Goal: Information Seeking & Learning: Learn about a topic

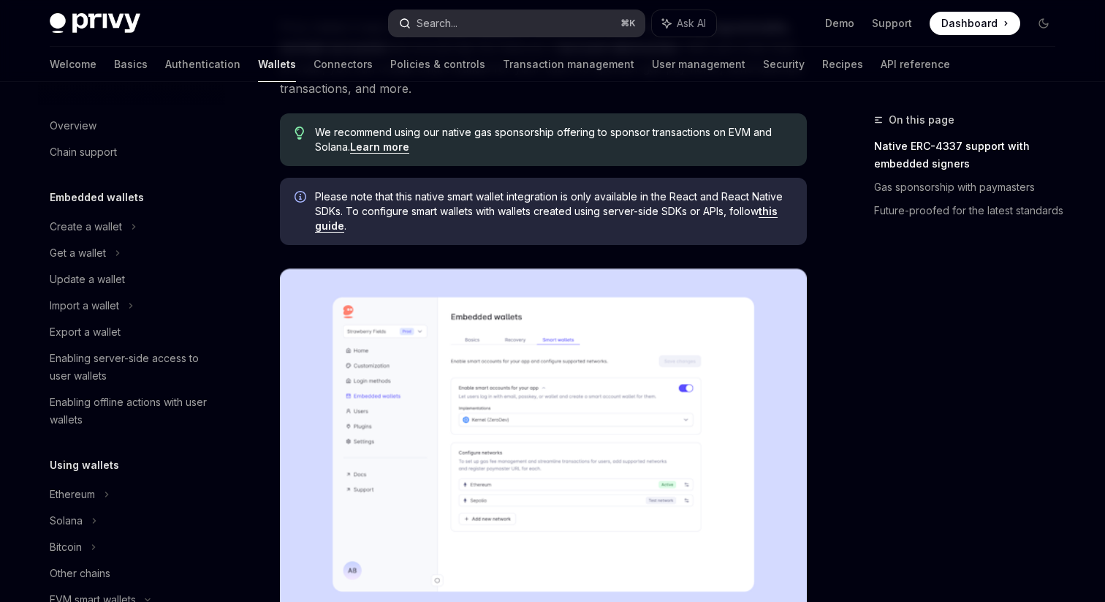
click at [407, 18] on icon "button" at bounding box center [405, 24] width 12 height 12
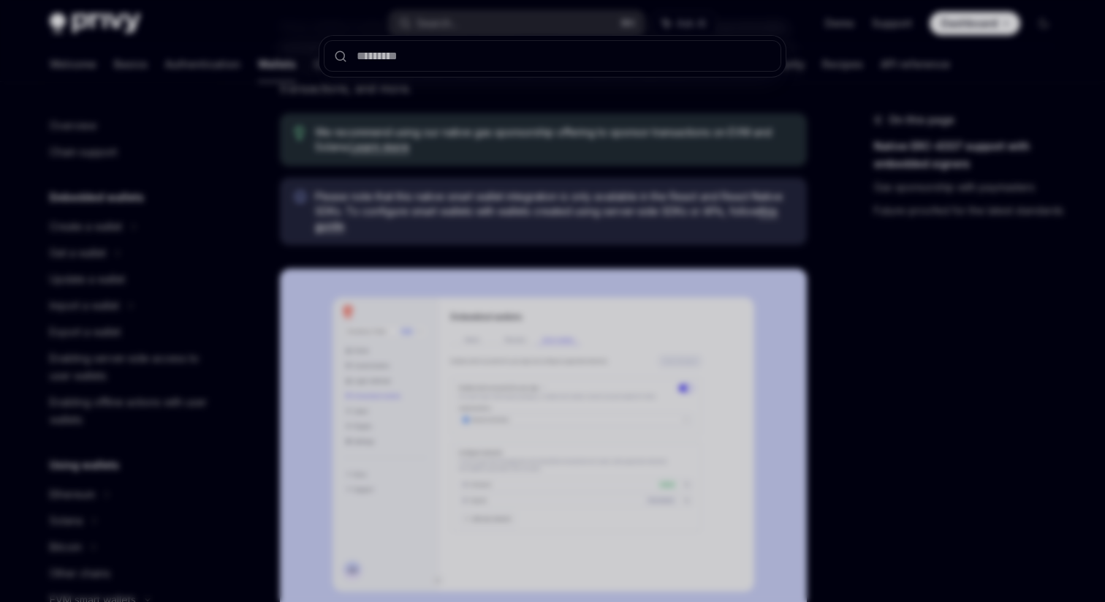
click at [257, 135] on div at bounding box center [552, 301] width 1105 height 602
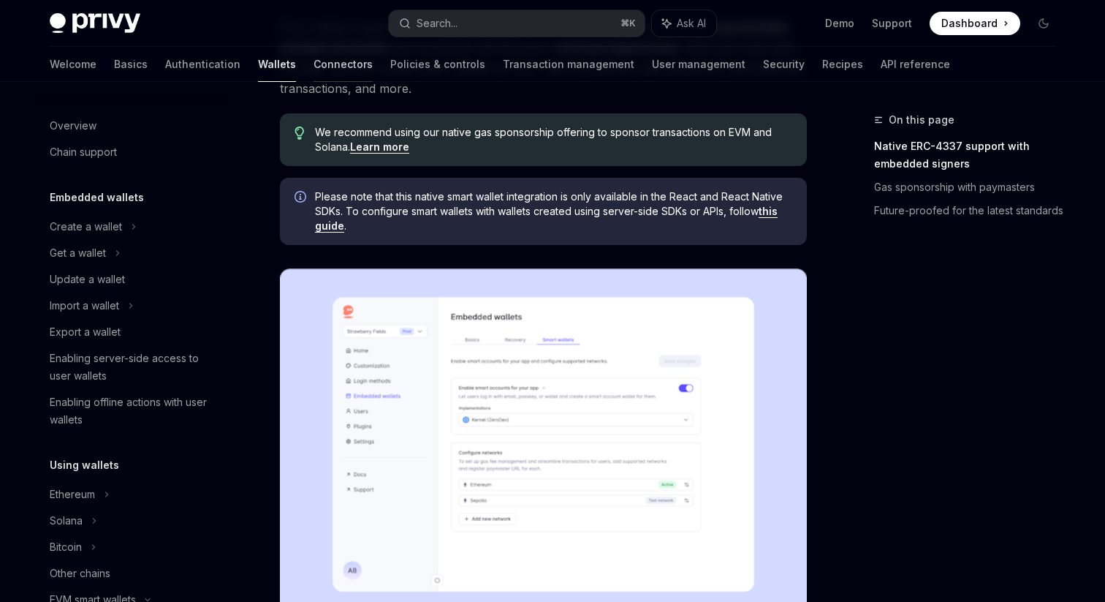
click at [314, 67] on link "Connectors" at bounding box center [343, 64] width 59 height 35
type textarea "*"
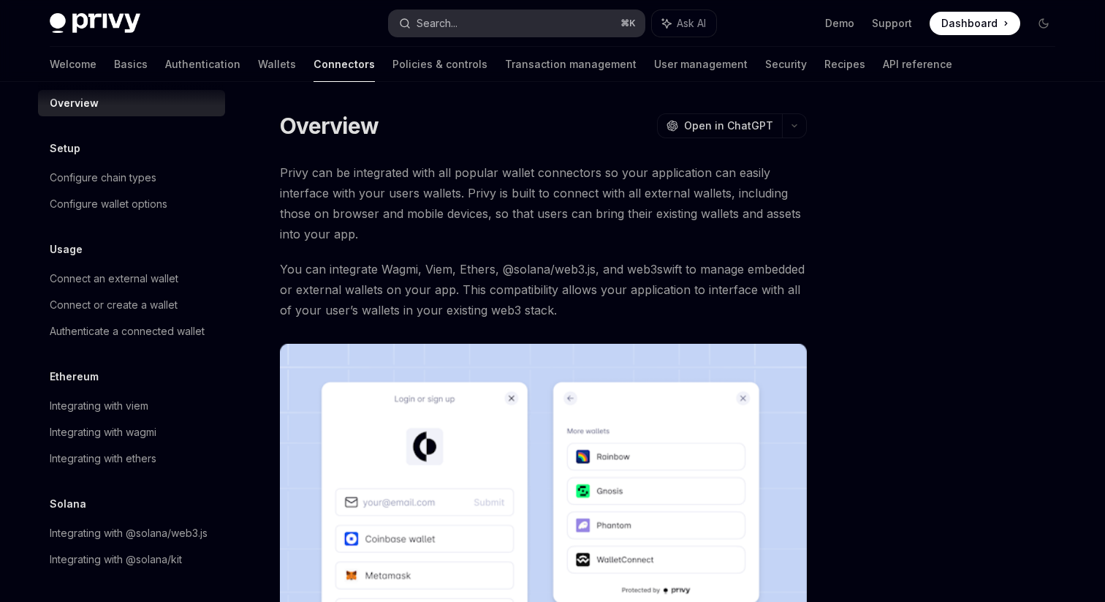
click at [470, 13] on button "Search... ⌘ K" at bounding box center [517, 23] width 256 height 26
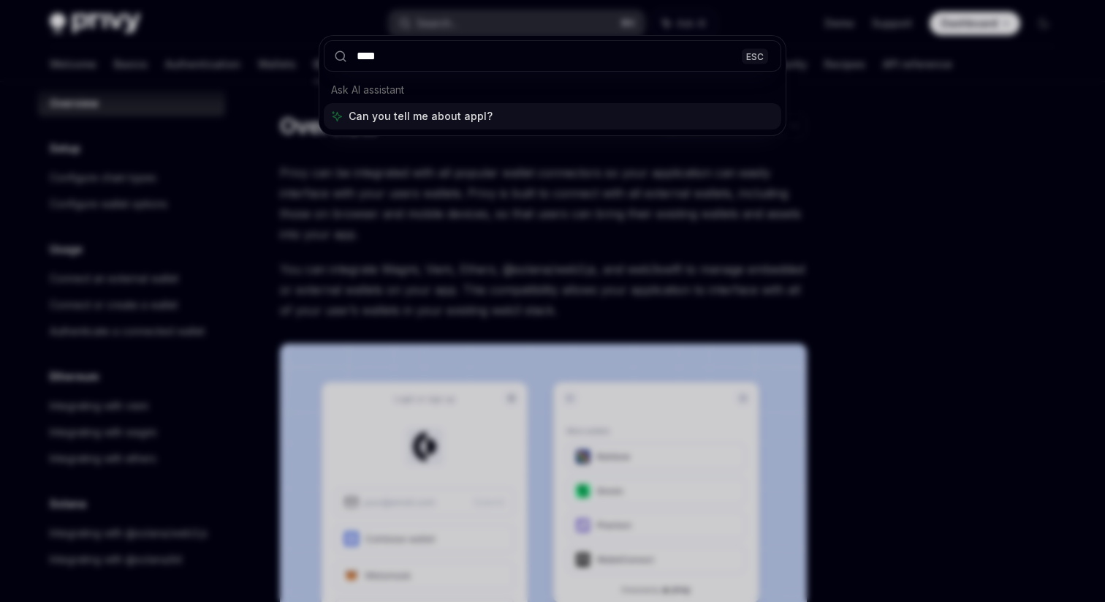
type input "*****"
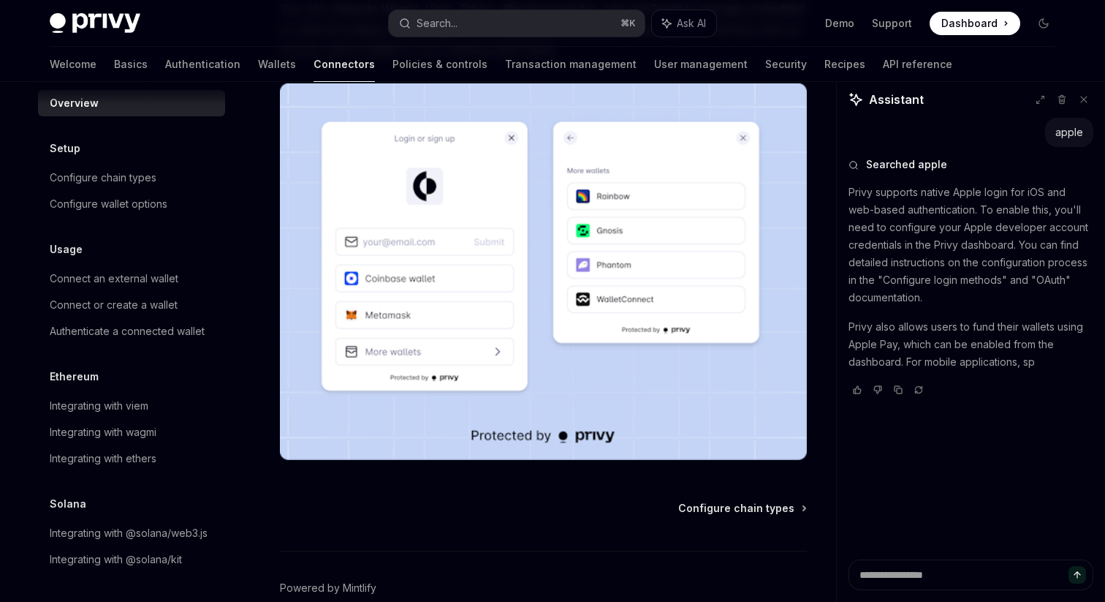
scroll to position [262, 0]
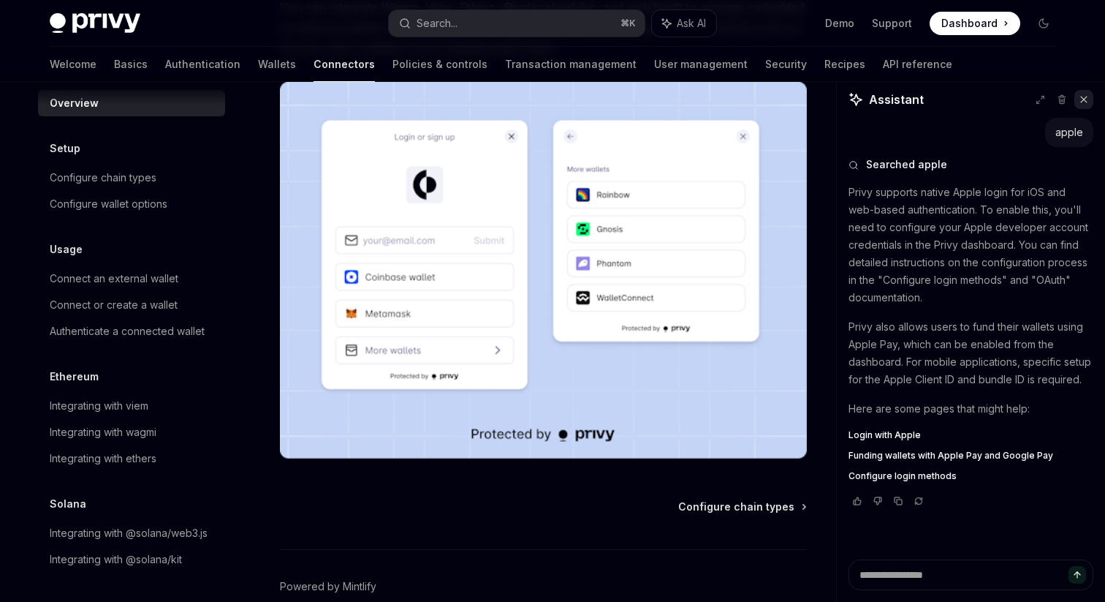
click at [1083, 103] on icon at bounding box center [1084, 99] width 10 height 10
type textarea "*"
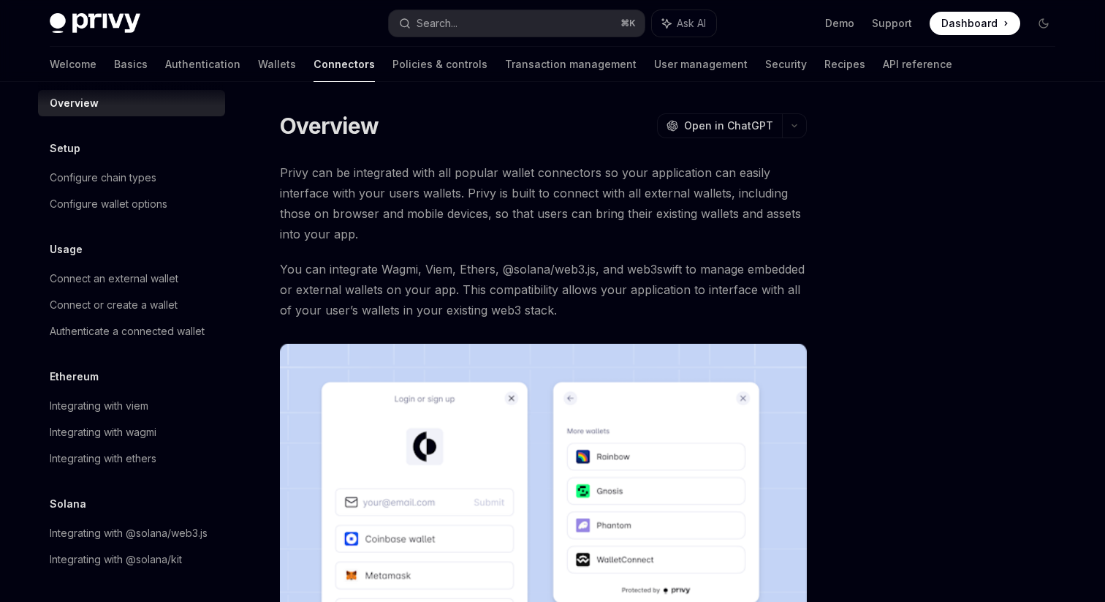
scroll to position [336, 0]
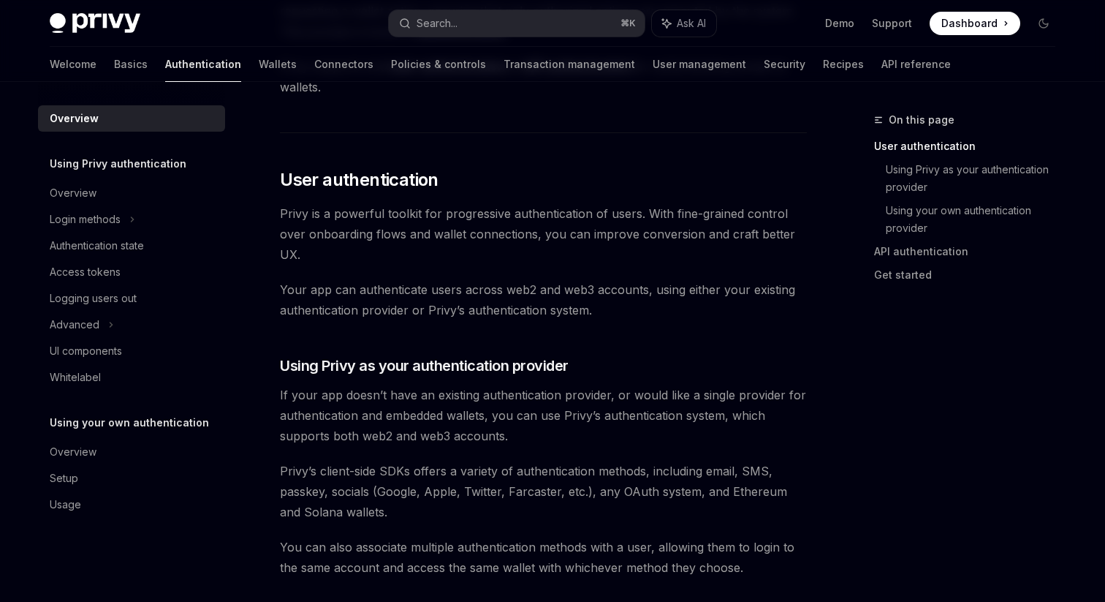
scroll to position [204, 0]
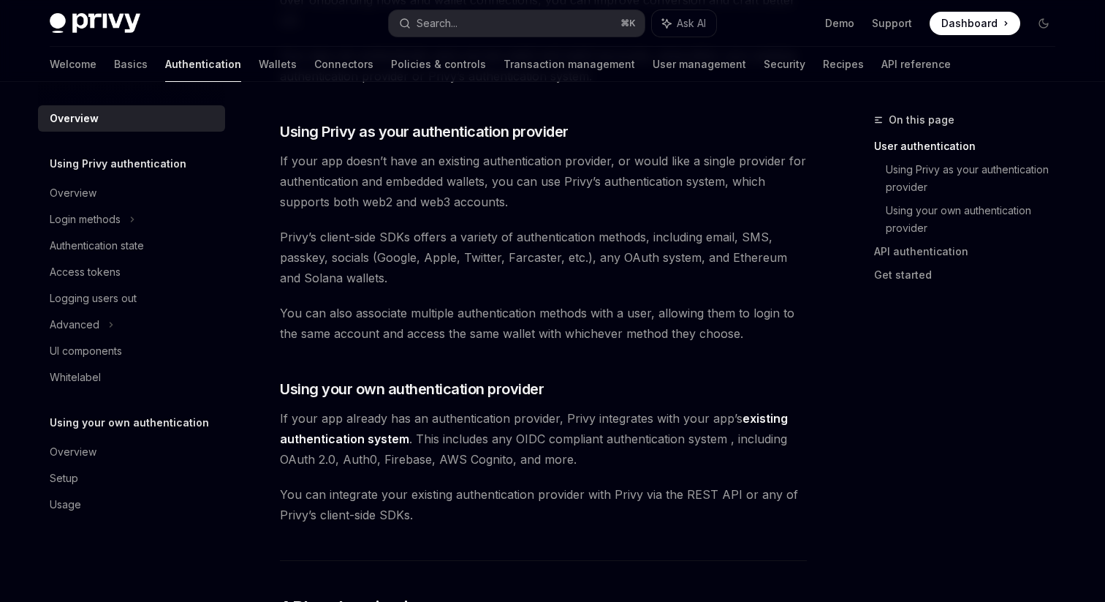
scroll to position [455, 0]
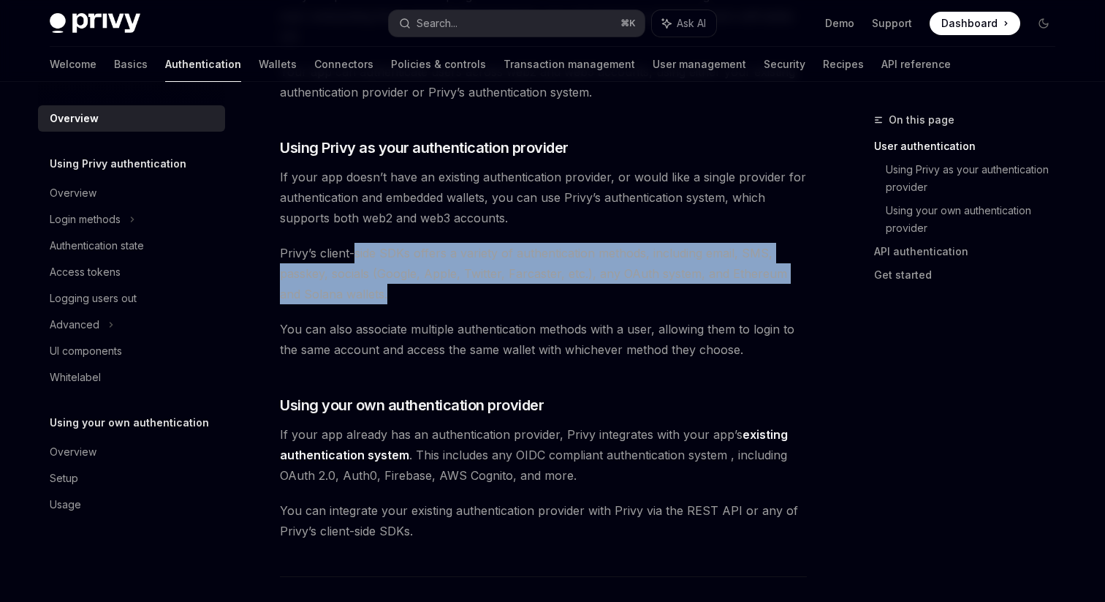
drag, startPoint x: 352, startPoint y: 251, endPoint x: 531, endPoint y: 298, distance: 184.4
click at [531, 298] on span "Privy’s client-side SDKs offers a variety of authentication methods, including …" at bounding box center [543, 273] width 527 height 61
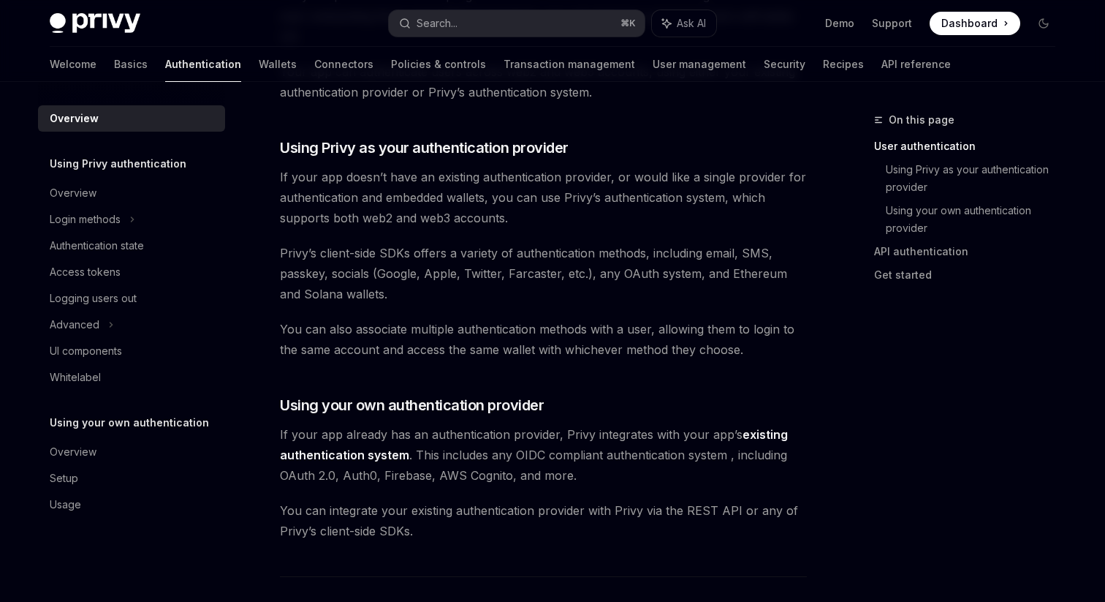
click at [458, 338] on span "You can also associate multiple authentication methods with a user, allowing th…" at bounding box center [543, 339] width 527 height 41
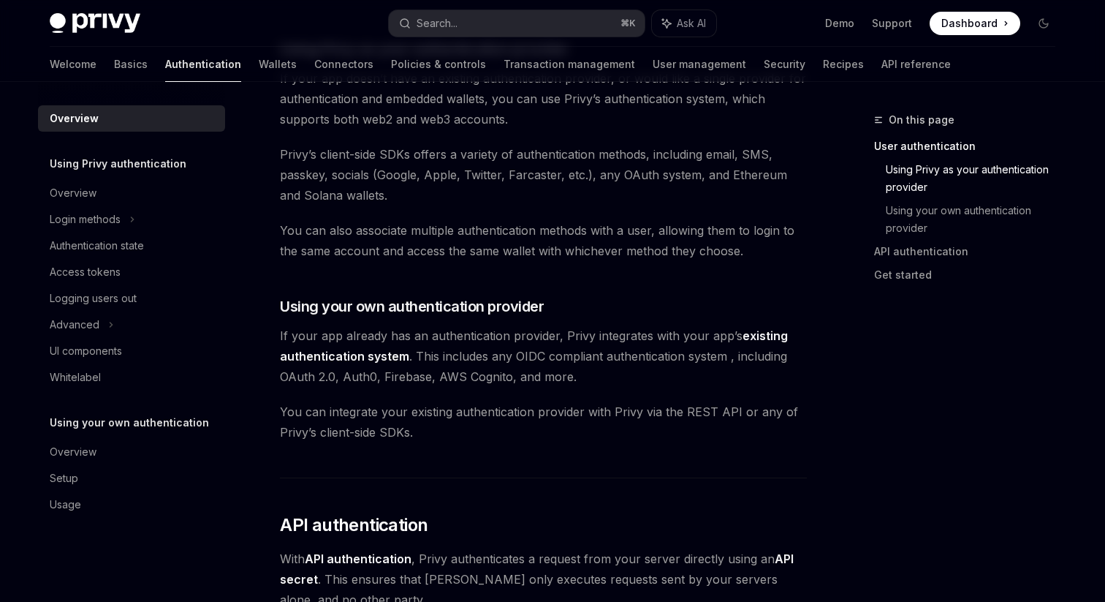
scroll to position [558, 0]
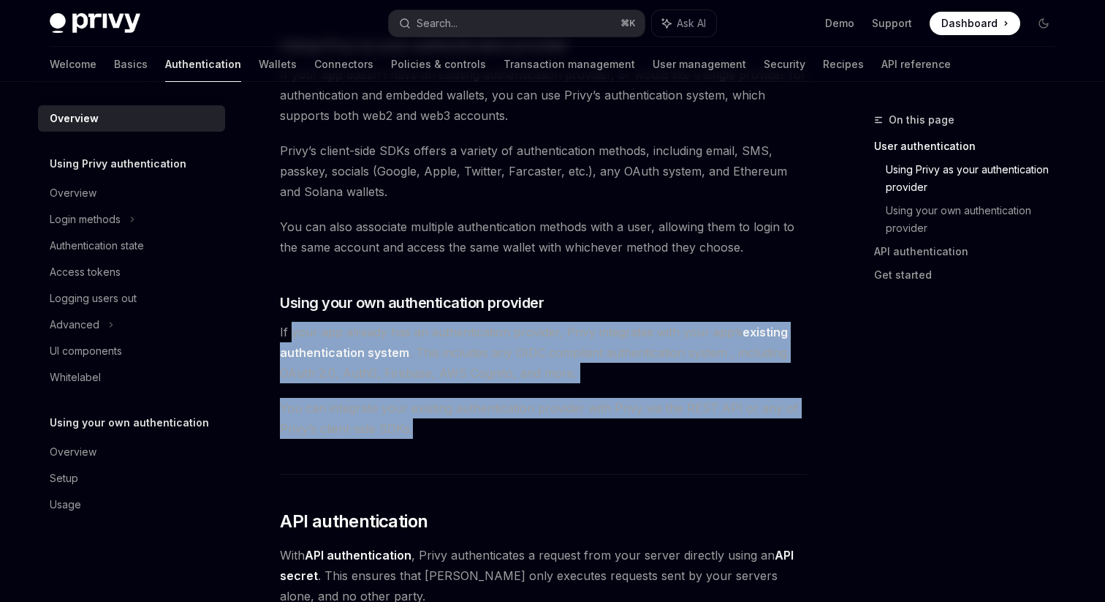
drag, startPoint x: 293, startPoint y: 328, endPoint x: 434, endPoint y: 461, distance: 193.9
click at [434, 461] on div "Privy’s wallet system supports granular controls on who can access wallets and …" at bounding box center [543, 332] width 527 height 1455
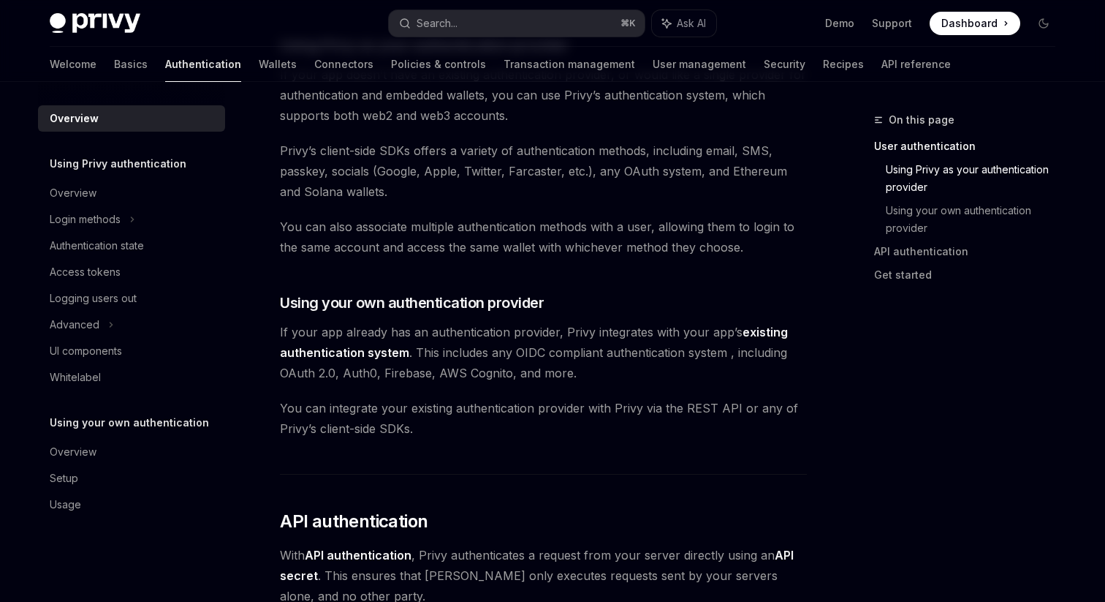
click at [478, 469] on div "Privy’s wallet system supports granular controls on who can access wallets and …" at bounding box center [543, 332] width 527 height 1455
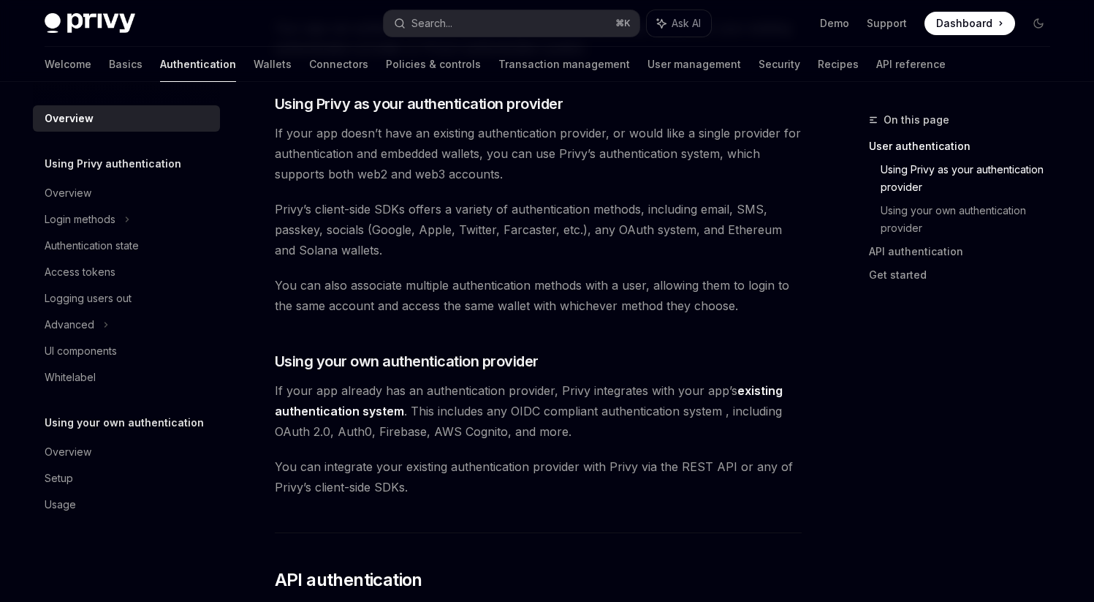
scroll to position [485, 0]
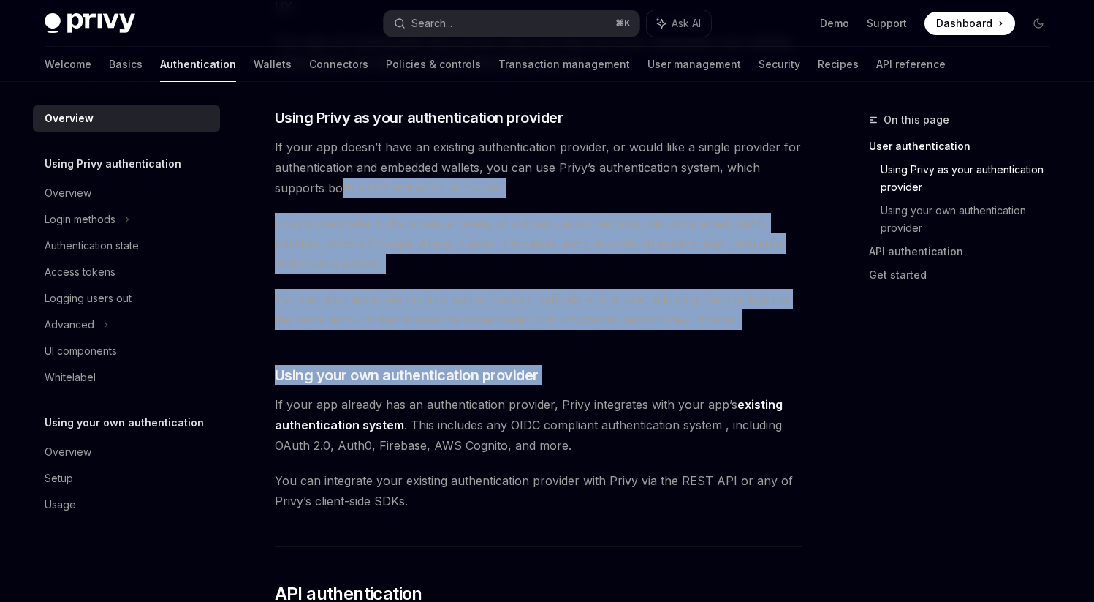
drag, startPoint x: 338, startPoint y: 189, endPoint x: 525, endPoint y: 387, distance: 272.5
click at [525, 388] on div "Privy’s wallet system supports granular controls on who can access wallets and …" at bounding box center [538, 404] width 527 height 1455
click at [389, 340] on div "Privy’s wallet system supports granular controls on who can access wallets and …" at bounding box center [538, 404] width 527 height 1455
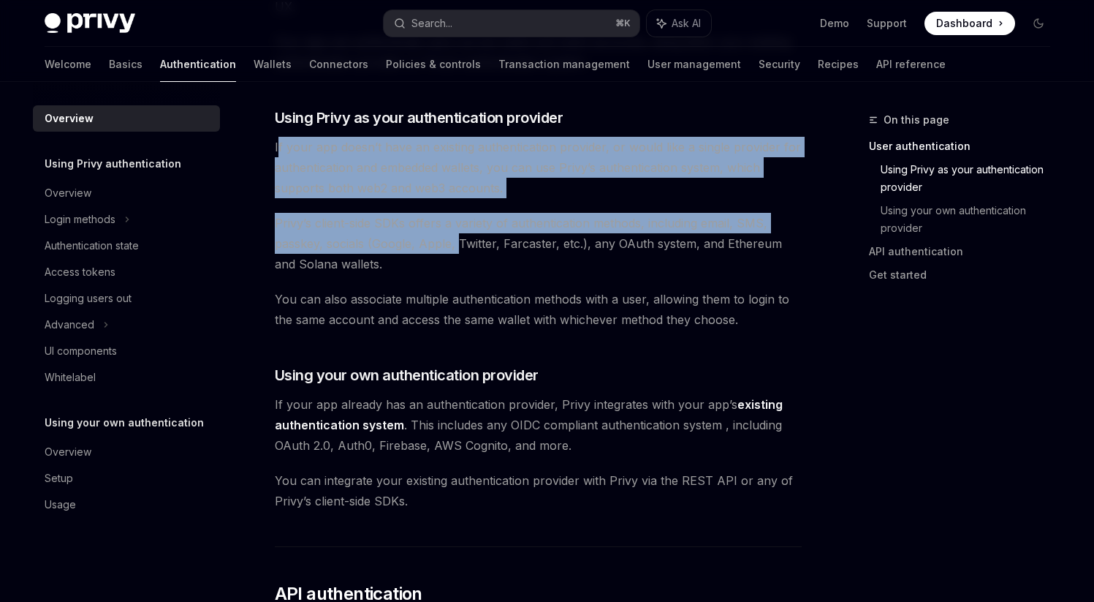
drag, startPoint x: 279, startPoint y: 151, endPoint x: 458, endPoint y: 246, distance: 203.1
click at [458, 247] on div "Privy’s wallet system supports granular controls on who can access wallets and …" at bounding box center [538, 404] width 527 height 1455
click at [615, 183] on span "If your app doesn’t have an existing authentication provider, or would like a s…" at bounding box center [538, 167] width 527 height 61
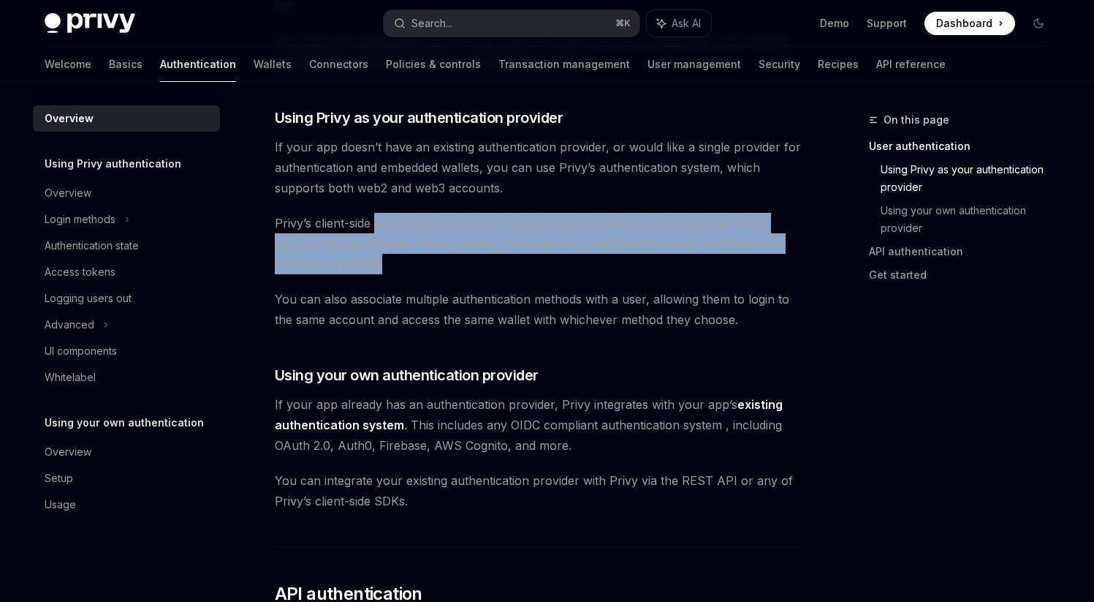
drag, startPoint x: 378, startPoint y: 224, endPoint x: 449, endPoint y: 266, distance: 82.2
click at [449, 266] on span "Privy’s client-side SDKs offers a variety of authentication methods, including …" at bounding box center [538, 243] width 527 height 61
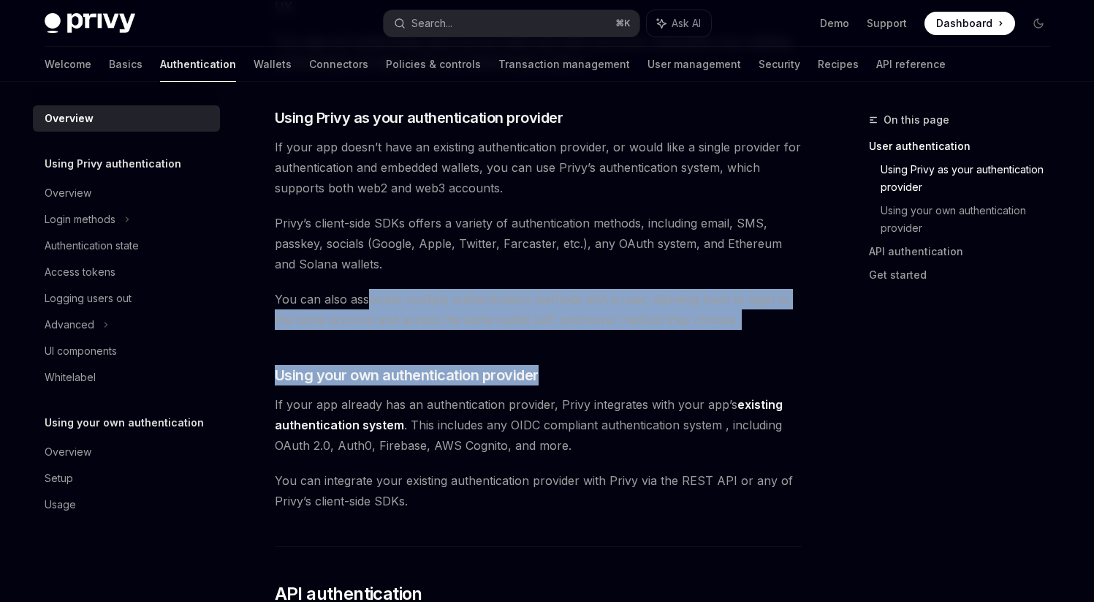
drag, startPoint x: 364, startPoint y: 306, endPoint x: 574, endPoint y: 363, distance: 217.6
click at [575, 364] on div "Privy’s wallet system supports granular controls on who can access wallets and …" at bounding box center [538, 404] width 527 height 1455
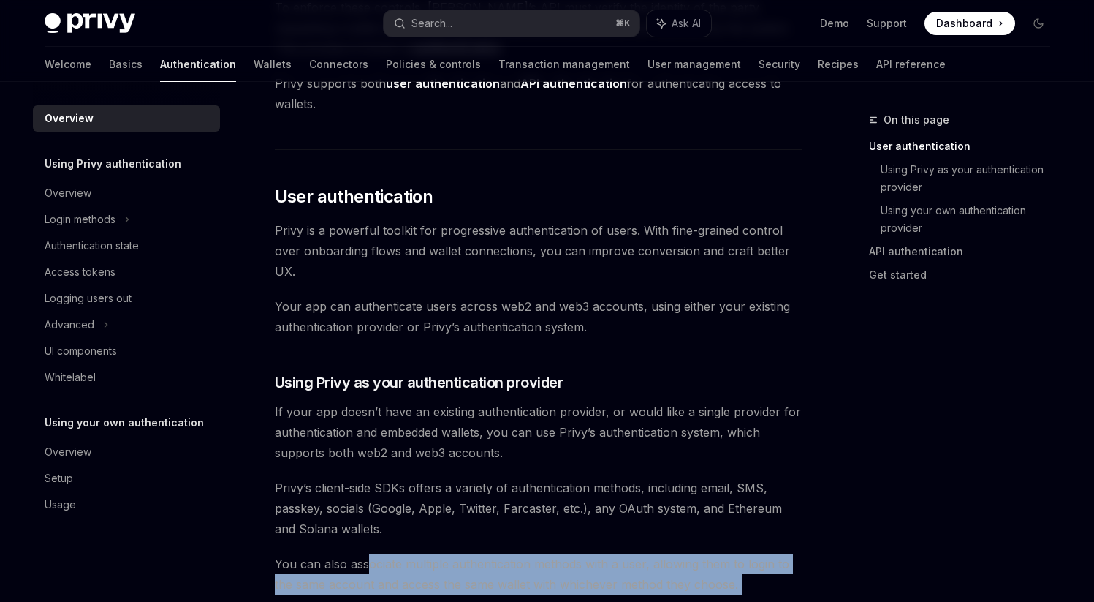
scroll to position [0, 0]
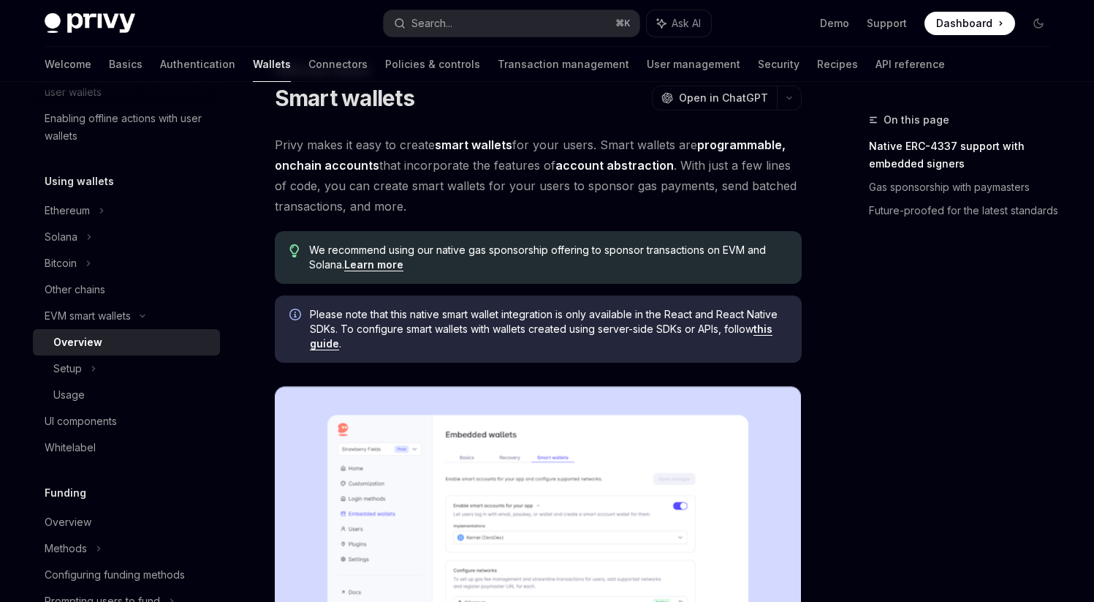
scroll to position [49, 0]
drag, startPoint x: 640, startPoint y: 145, endPoint x: 692, endPoint y: 188, distance: 66.5
click at [692, 189] on span "Privy makes it easy to create smart wallets for your users. Smart wallets are p…" at bounding box center [538, 176] width 527 height 82
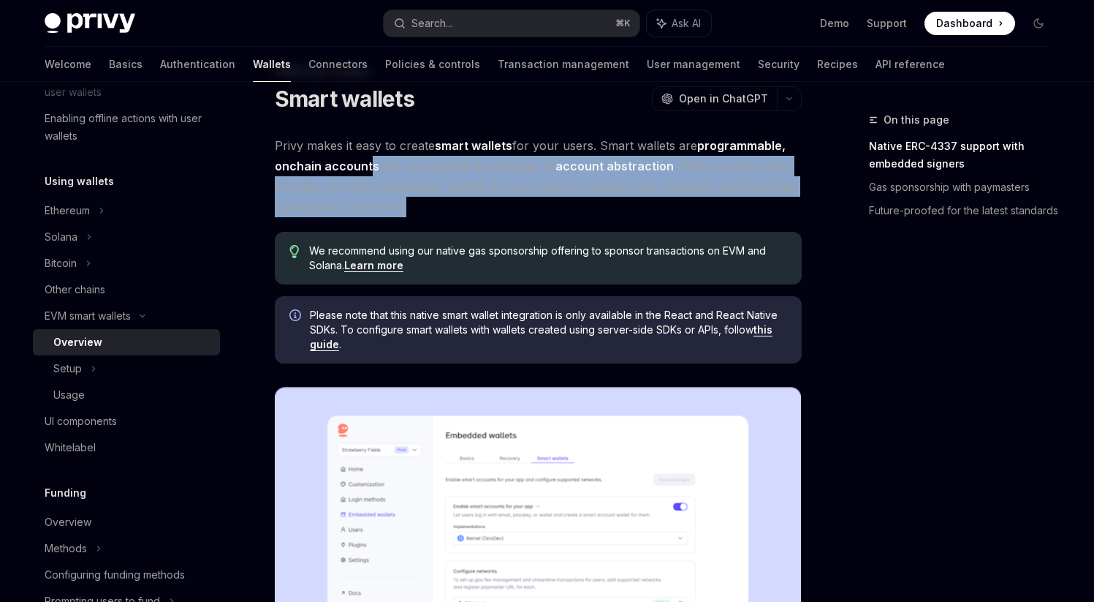
drag, startPoint x: 367, startPoint y: 164, endPoint x: 484, endPoint y: 207, distance: 124.7
click at [485, 208] on span "Privy makes it easy to create smart wallets for your users. Smart wallets are p…" at bounding box center [538, 176] width 527 height 82
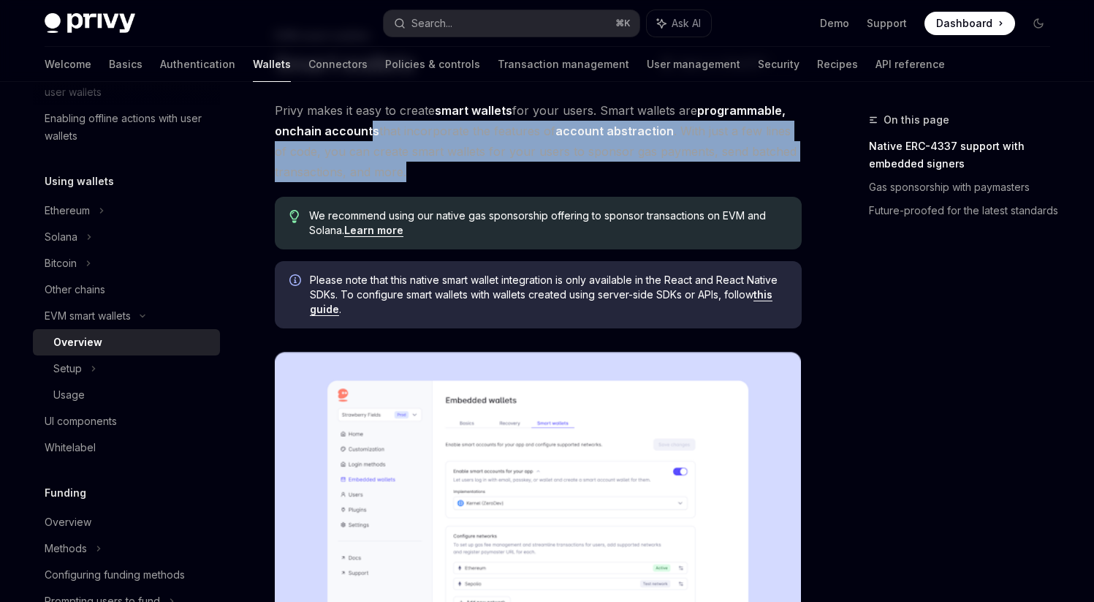
scroll to position [86, 0]
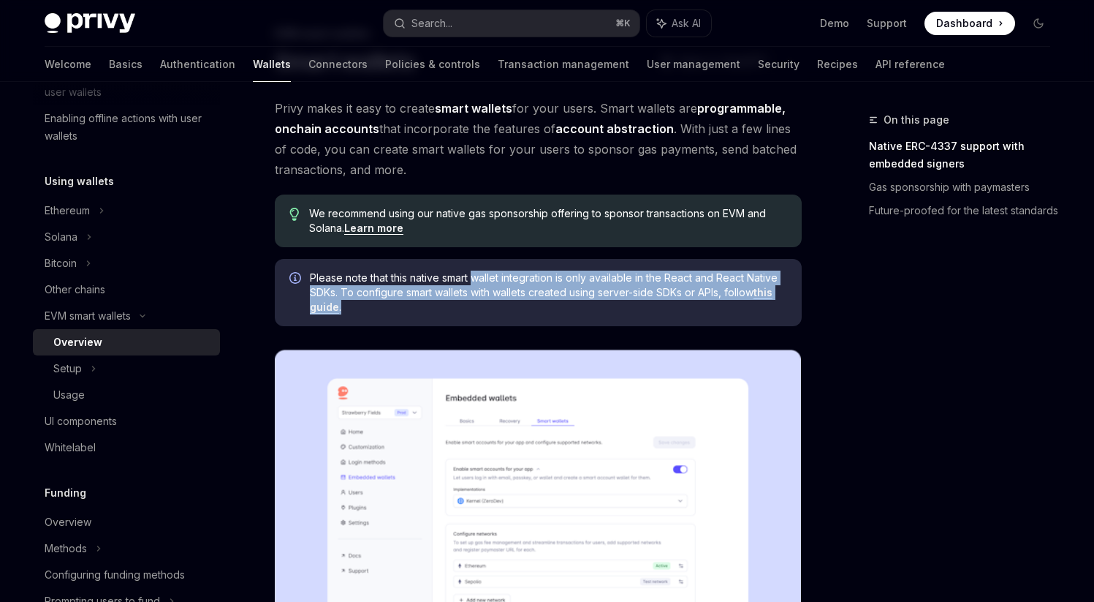
drag, startPoint x: 472, startPoint y: 281, endPoint x: 558, endPoint y: 319, distance: 93.3
click at [558, 319] on div "Please note that this native smart wallet integration is only available in the …" at bounding box center [538, 292] width 527 height 67
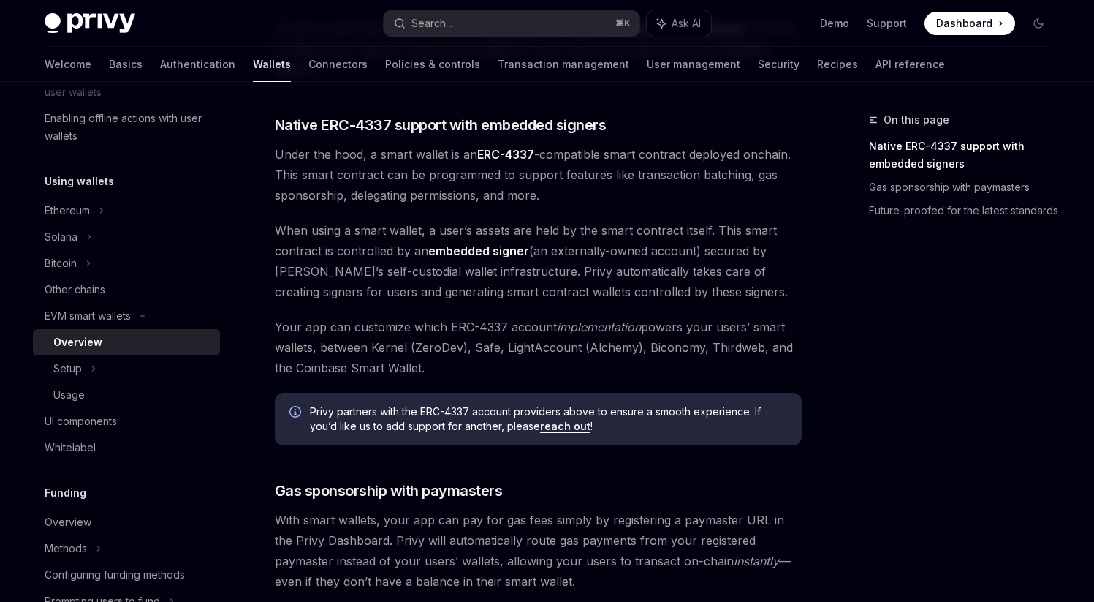
scroll to position [787, 0]
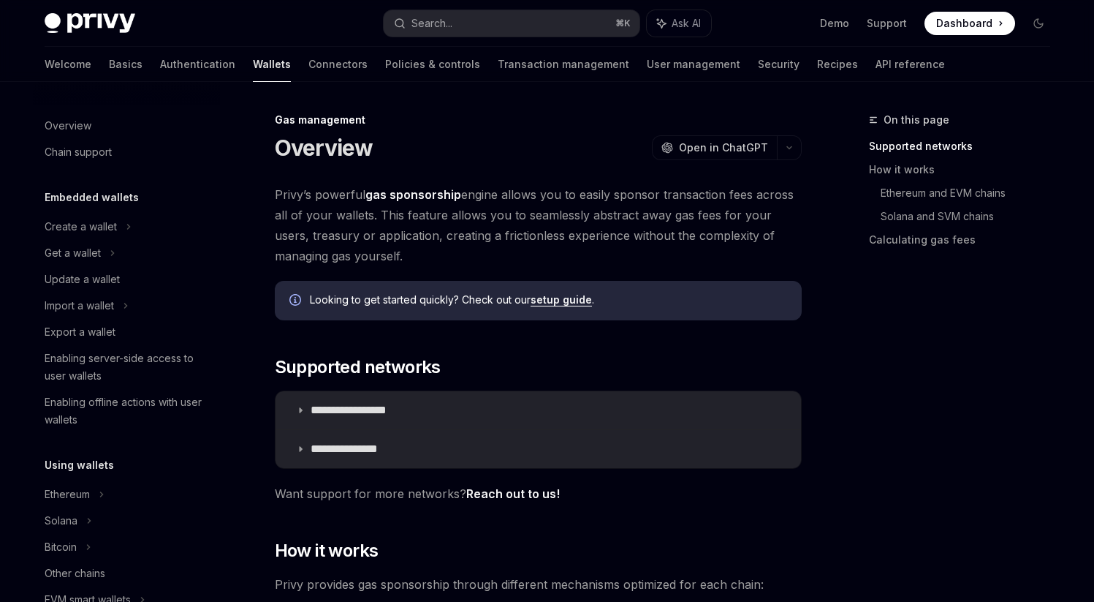
scroll to position [654, 0]
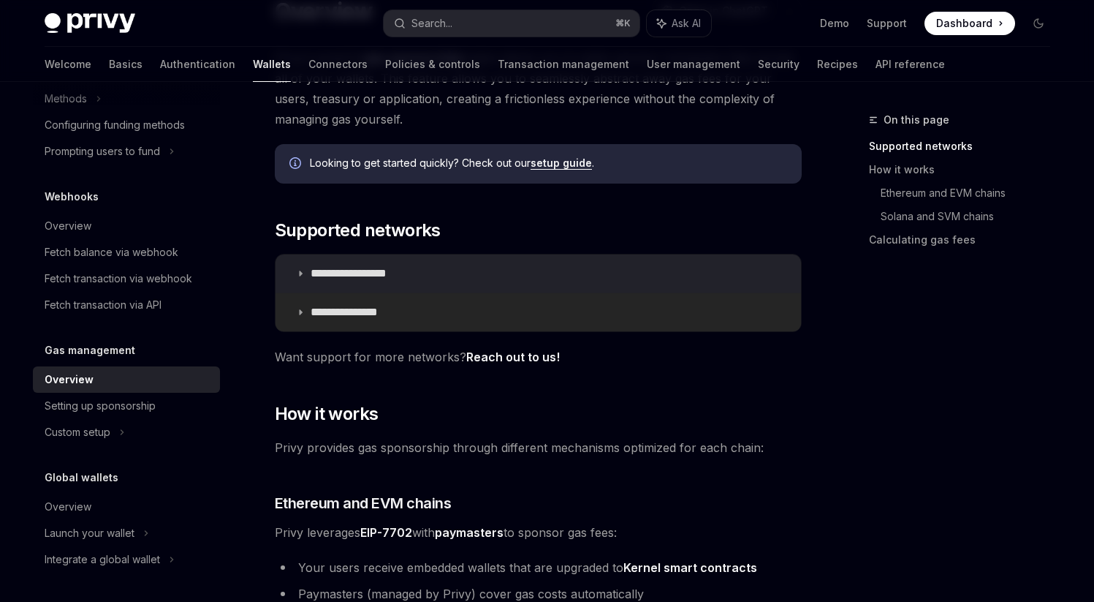
click at [347, 317] on p "**********" at bounding box center [357, 312] width 93 height 15
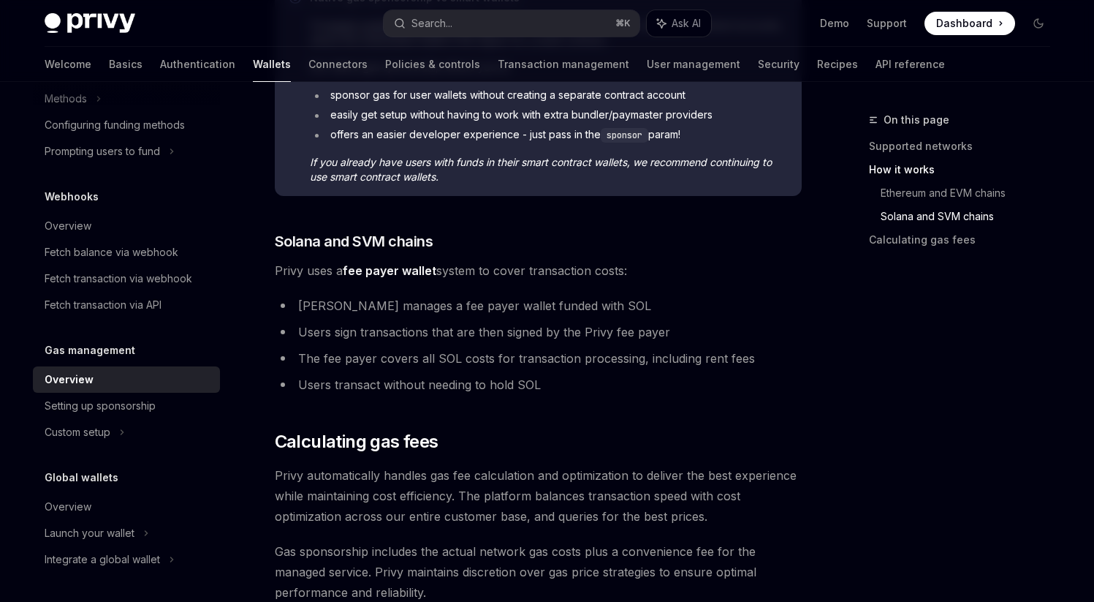
scroll to position [989, 0]
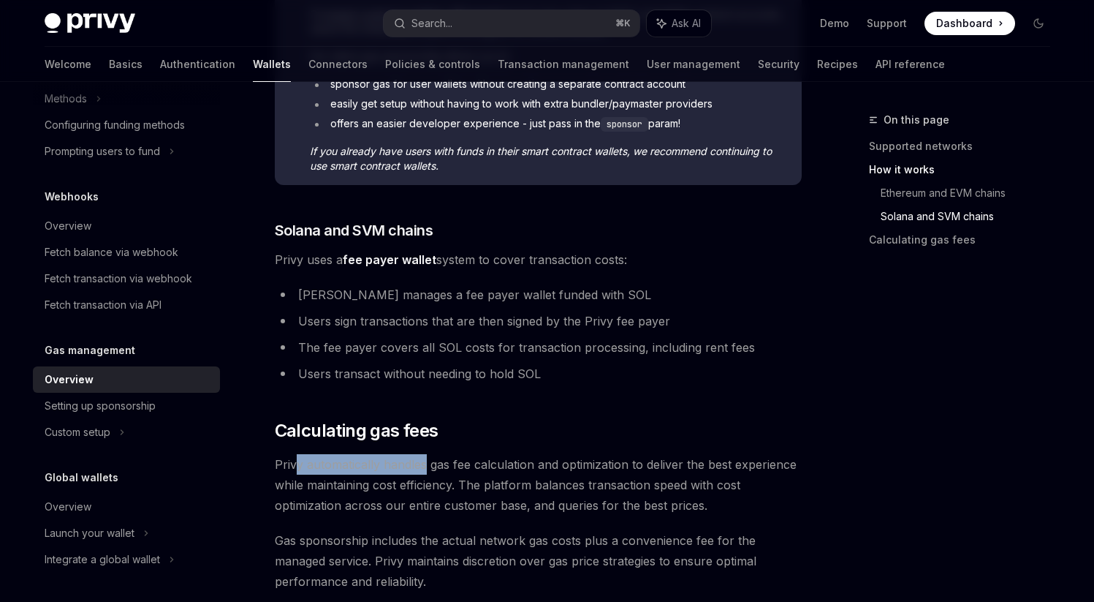
drag, startPoint x: 299, startPoint y: 465, endPoint x: 427, endPoint y: 473, distance: 128.2
click at [427, 473] on span "Privy automatically handles gas fee calculation and optimization to deliver the…" at bounding box center [538, 484] width 527 height 61
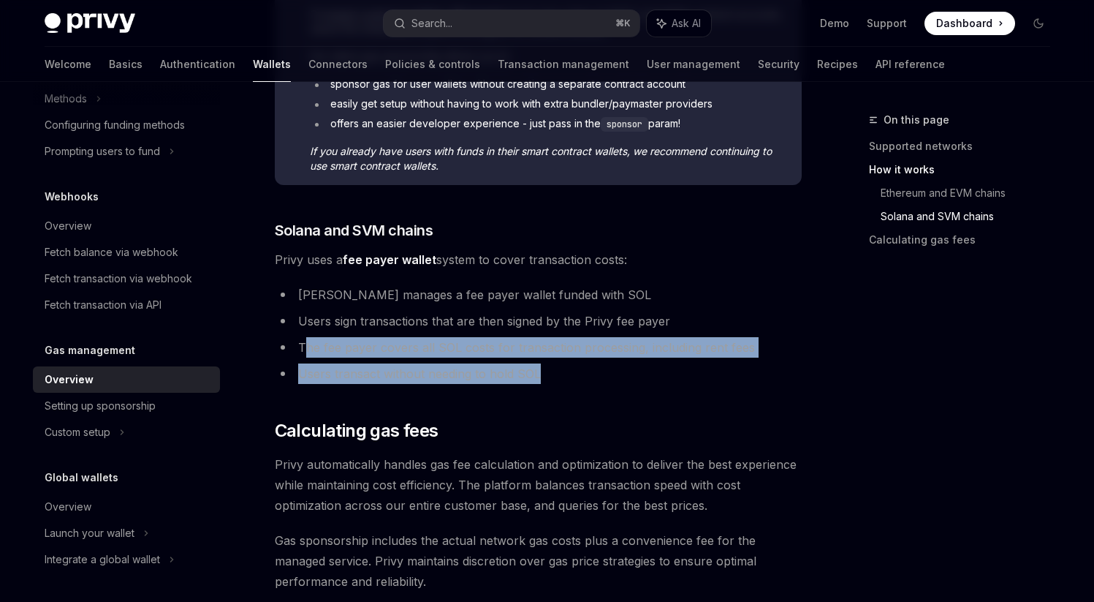
drag, startPoint x: 302, startPoint y: 349, endPoint x: 659, endPoint y: 376, distance: 357.8
click at [659, 376] on ul "Privy manages a fee payer wallet funded with SOL Users sign transactions that a…" at bounding box center [538, 333] width 527 height 99
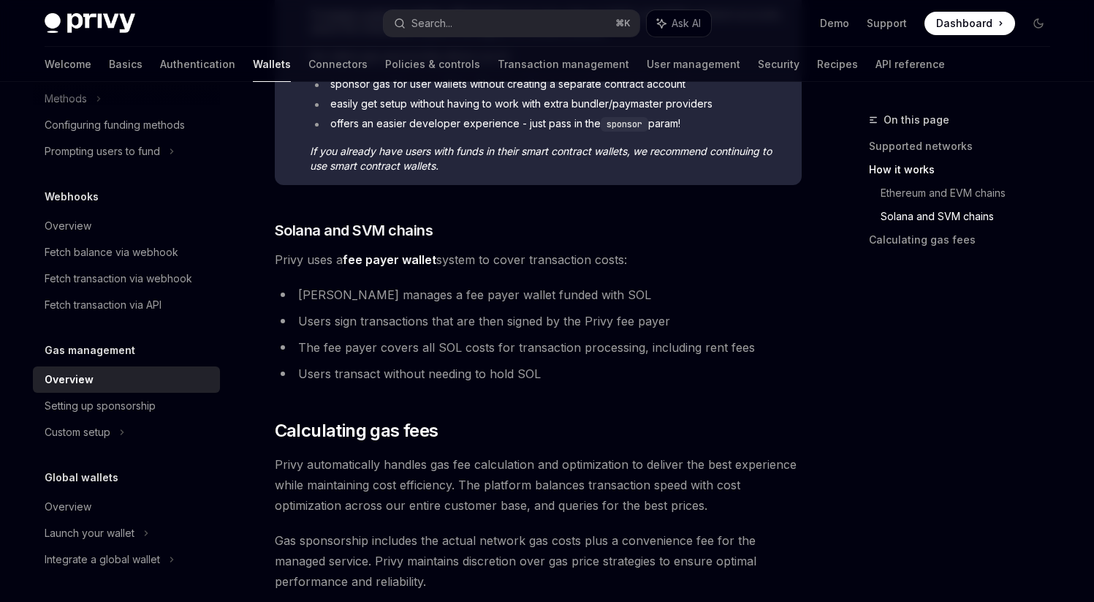
click at [724, 335] on ul "Privy manages a fee payer wallet funded with SOL Users sign transactions that a…" at bounding box center [538, 333] width 527 height 99
drag, startPoint x: 645, startPoint y: 344, endPoint x: 757, endPoint y: 348, distance: 112.7
click at [758, 348] on li "The fee payer covers all SOL costs for transaction processing, including rent f…" at bounding box center [538, 347] width 527 height 20
click at [624, 373] on li "Users transact without needing to hold SOL" at bounding box center [538, 373] width 527 height 20
drag, startPoint x: 641, startPoint y: 349, endPoint x: 820, endPoint y: 348, distance: 179.1
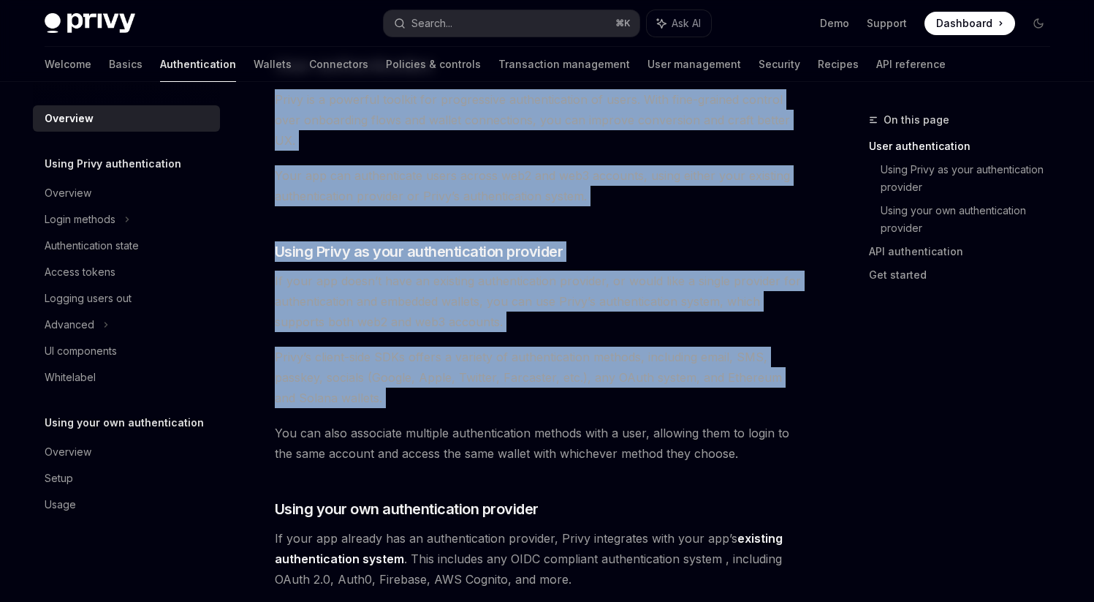
scroll to position [352, 0]
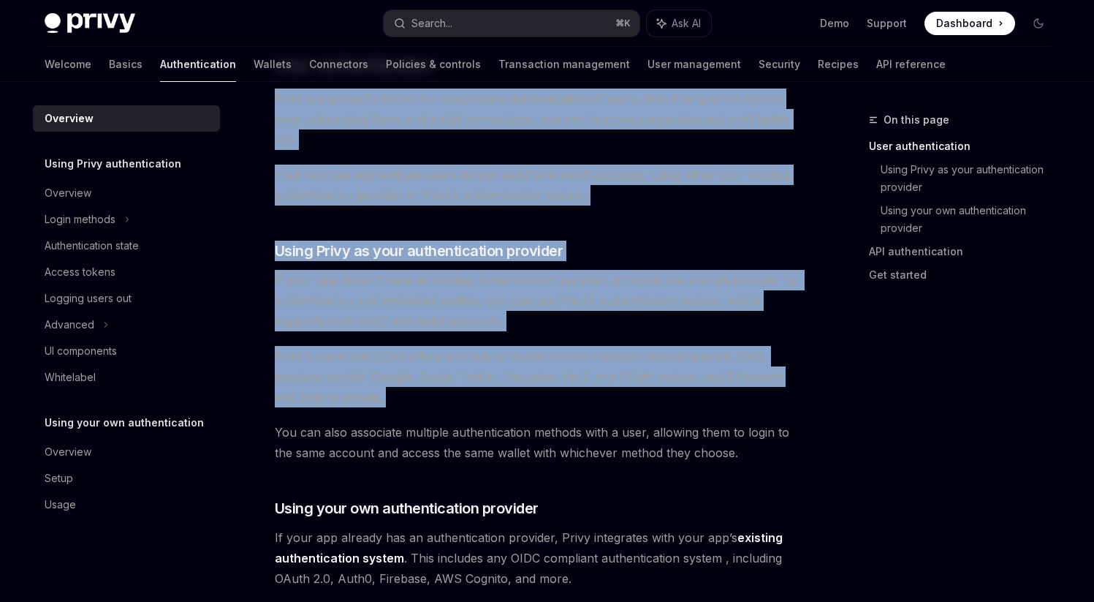
click at [583, 404] on span "Privy’s client-side SDKs offers a variety of authentication methods, including …" at bounding box center [538, 376] width 527 height 61
